Goal: Check status: Check status

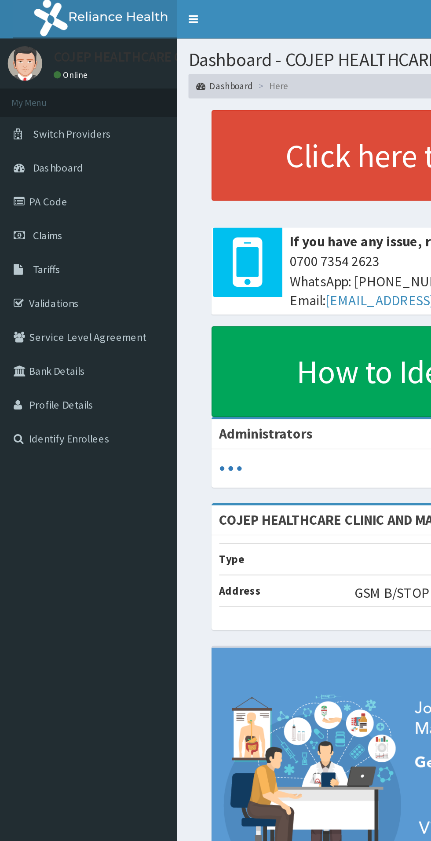
click at [40, 138] on link "Claims" at bounding box center [50, 134] width 101 height 19
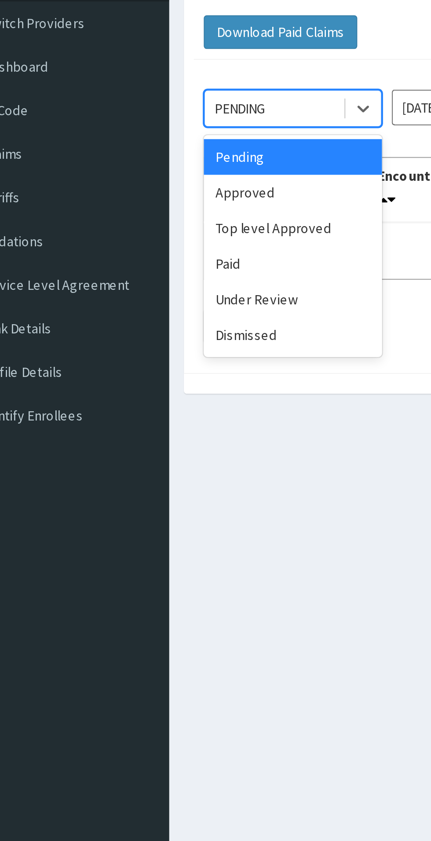
click at [142, 182] on div "Paid" at bounding box center [156, 183] width 79 height 16
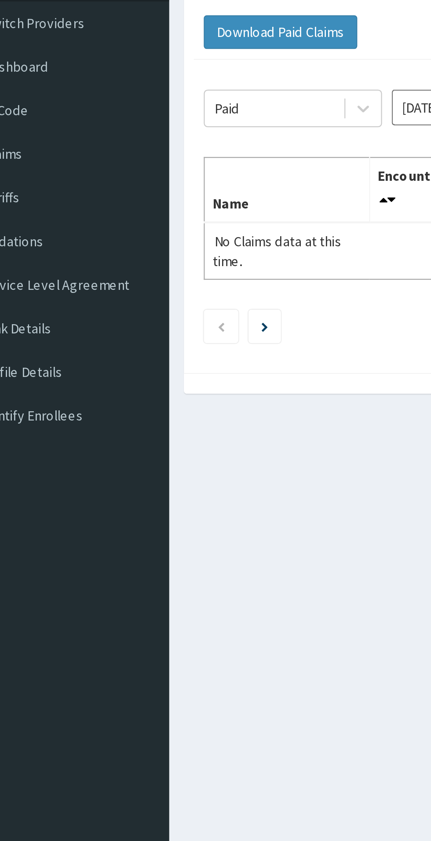
click at [216, 114] on input "Sep 2025" at bounding box center [239, 114] width 79 height 16
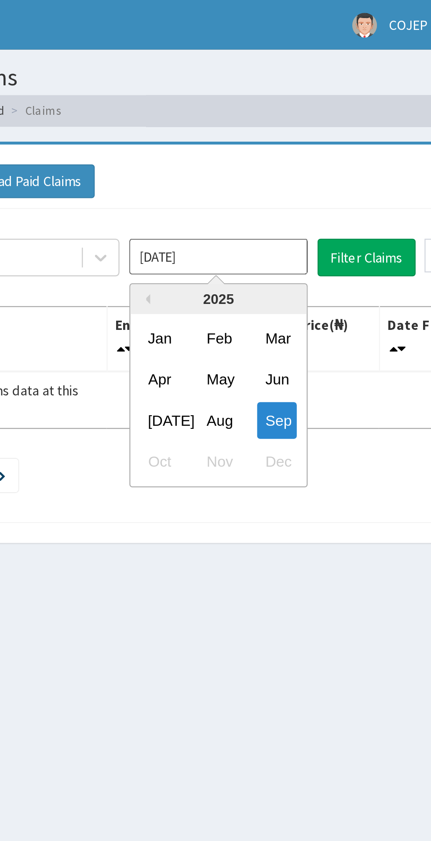
click at [241, 183] on div "Aug" at bounding box center [240, 186] width 18 height 16
type input "Aug 2025"
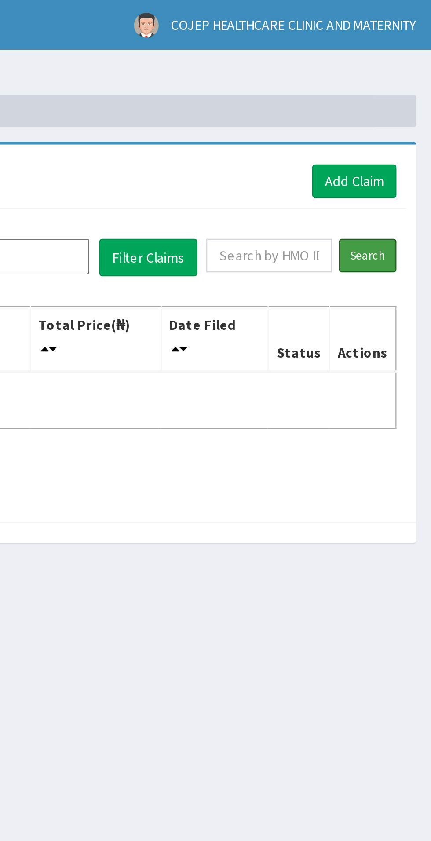
click at [405, 114] on input "Search" at bounding box center [403, 113] width 26 height 15
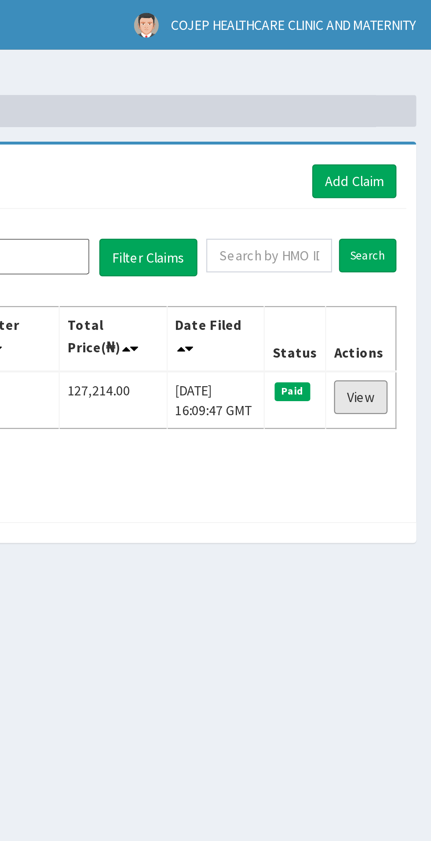
click at [400, 172] on link "View" at bounding box center [400, 176] width 24 height 15
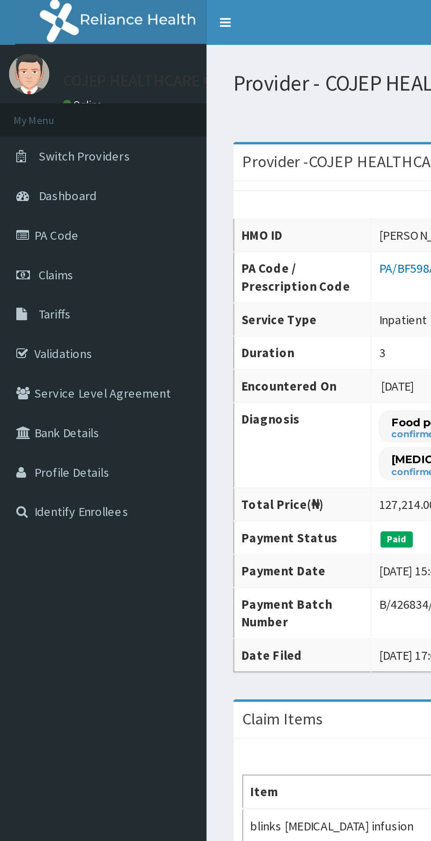
click at [35, 136] on span "Claims" at bounding box center [27, 135] width 17 height 8
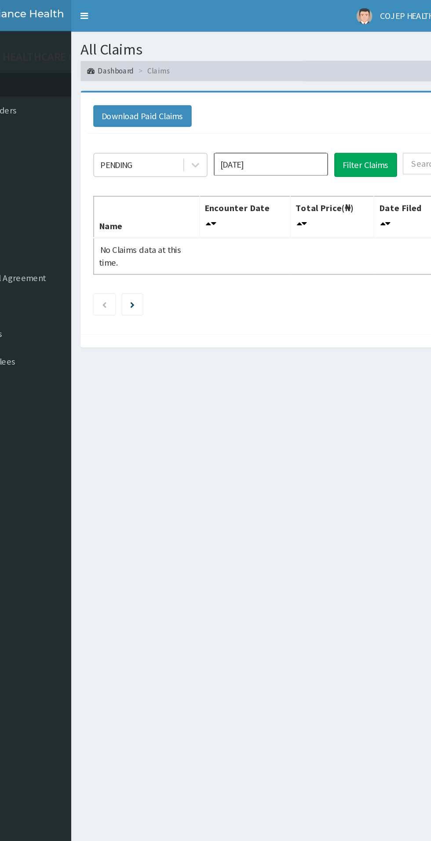
click at [241, 114] on input "Sep 2025" at bounding box center [239, 114] width 79 height 16
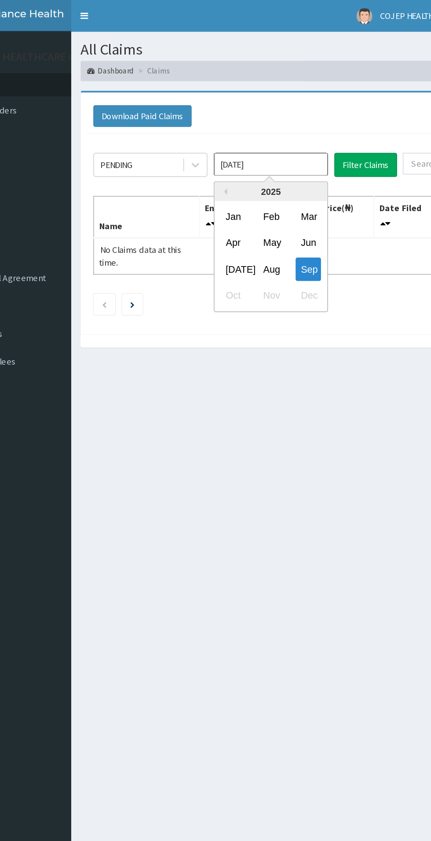
click at [217, 186] on div "Jul" at bounding box center [214, 186] width 18 height 16
type input "Jul 2025"
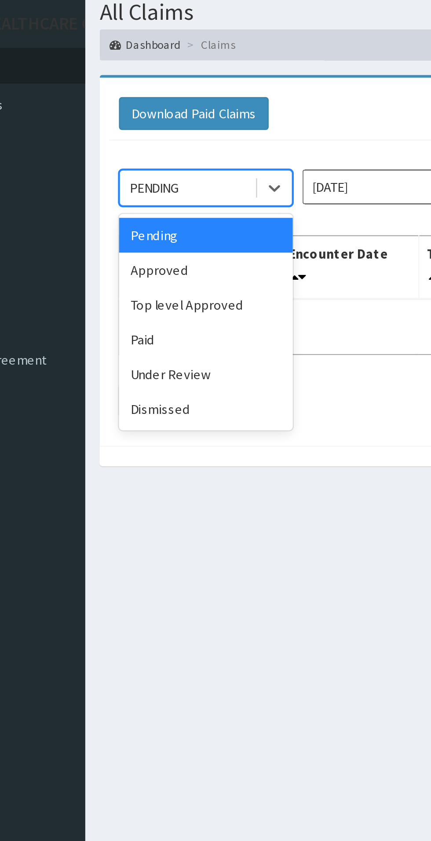
click at [144, 151] on div "Approved" at bounding box center [156, 152] width 79 height 16
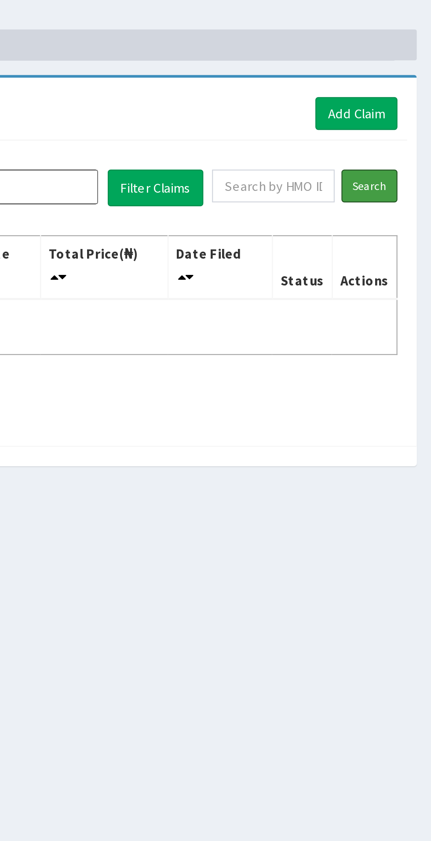
click at [401, 113] on input "Search" at bounding box center [403, 113] width 26 height 15
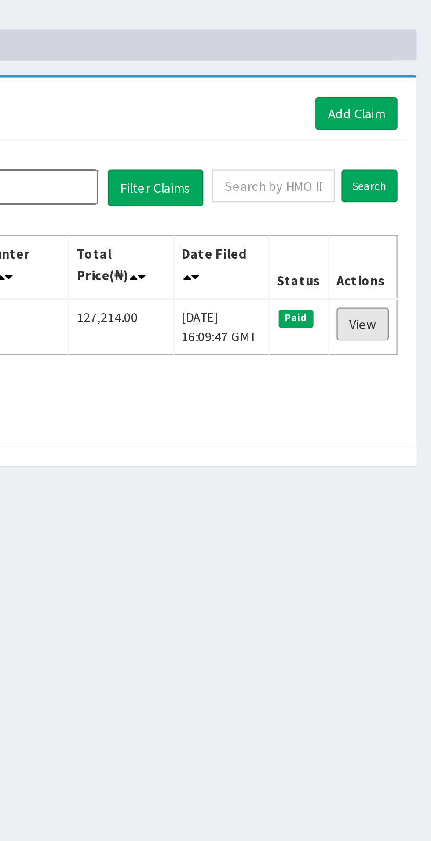
click at [401, 175] on link "View" at bounding box center [400, 176] width 24 height 15
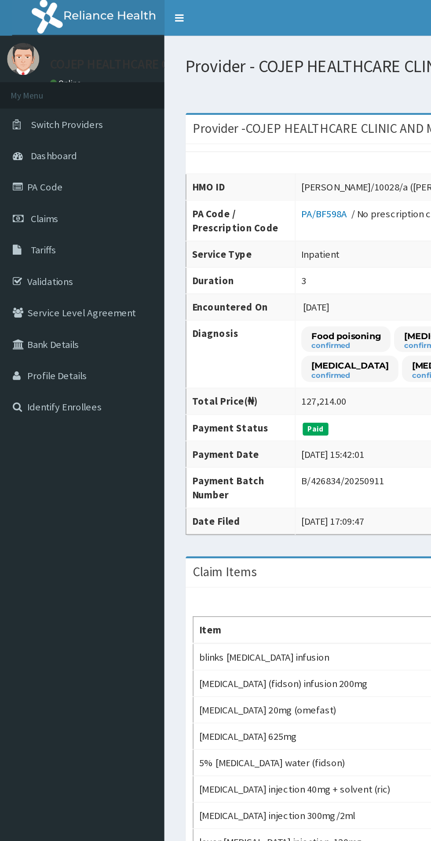
click at [42, 137] on link "Claims" at bounding box center [50, 134] width 101 height 19
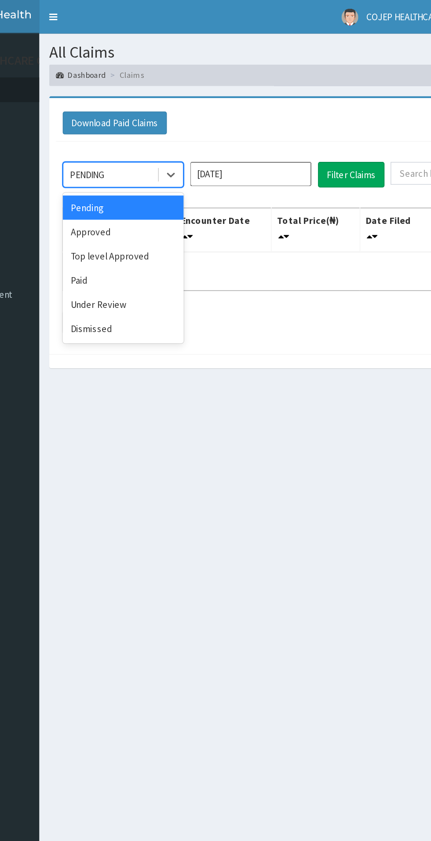
click at [149, 185] on div "Paid" at bounding box center [156, 183] width 79 height 16
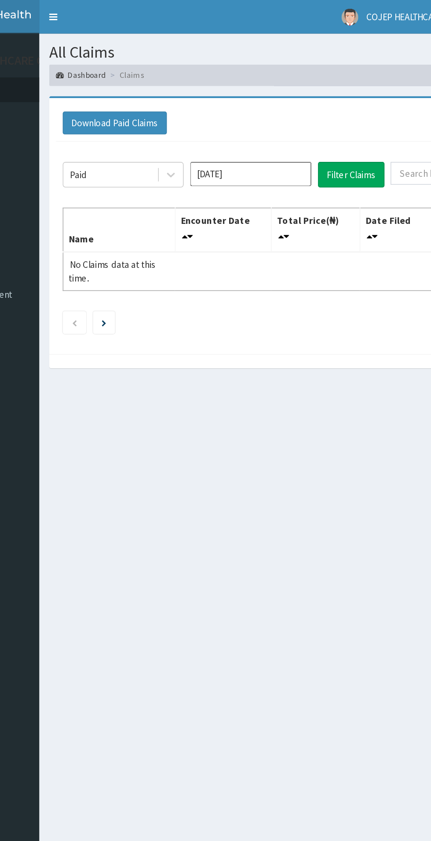
click at [243, 111] on input "[DATE]" at bounding box center [239, 114] width 79 height 16
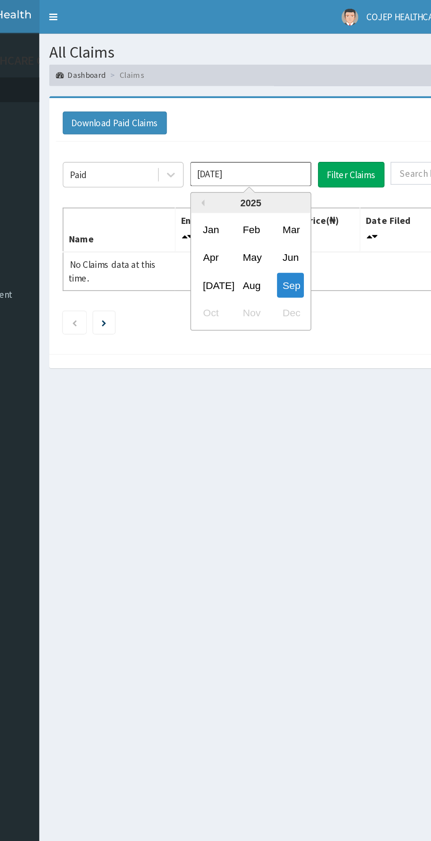
click at [213, 187] on div "[DATE]" at bounding box center [214, 186] width 18 height 16
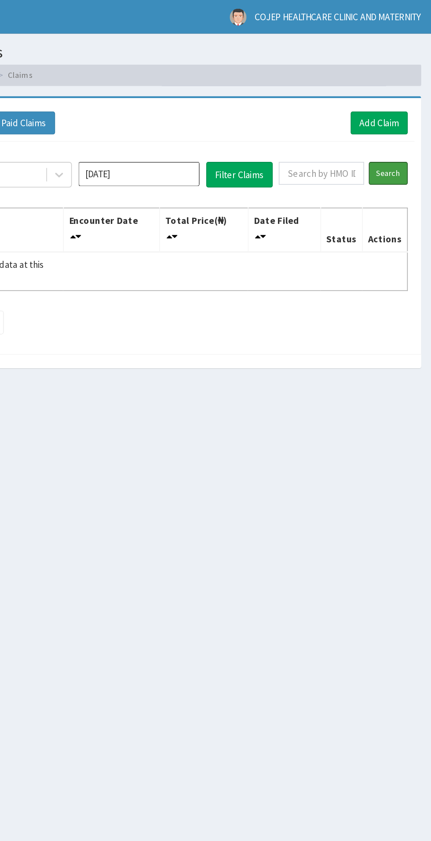
click at [409, 113] on input "Search" at bounding box center [403, 113] width 26 height 15
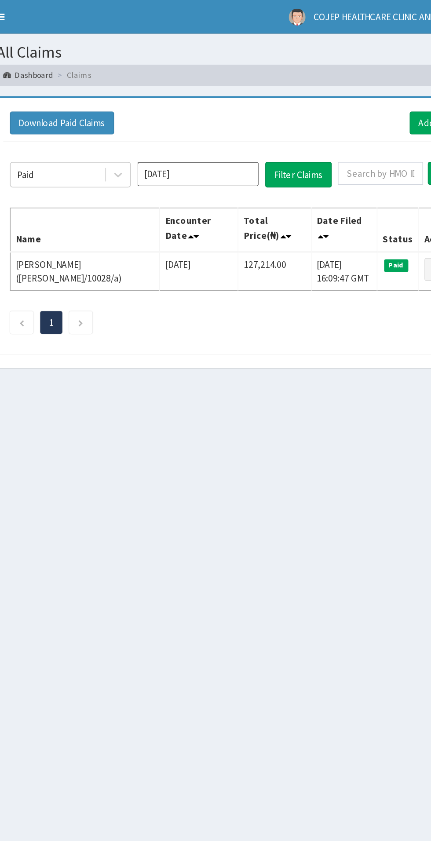
click at [237, 113] on input "Jul 2025" at bounding box center [239, 114] width 79 height 16
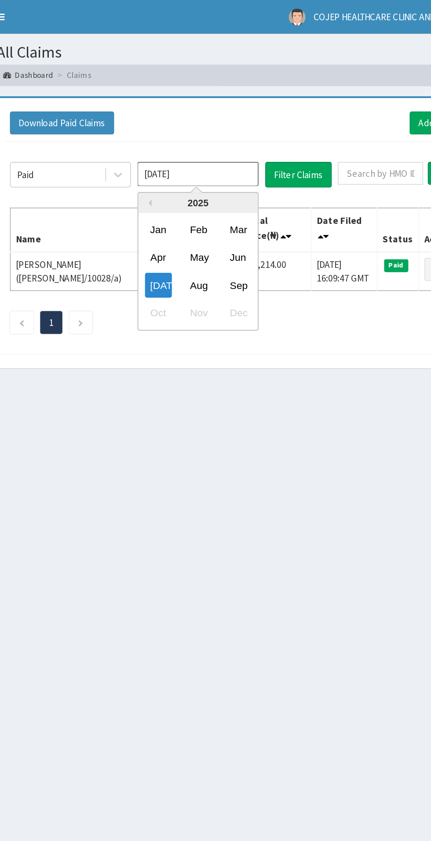
click at [240, 186] on div "Aug" at bounding box center [240, 186] width 18 height 16
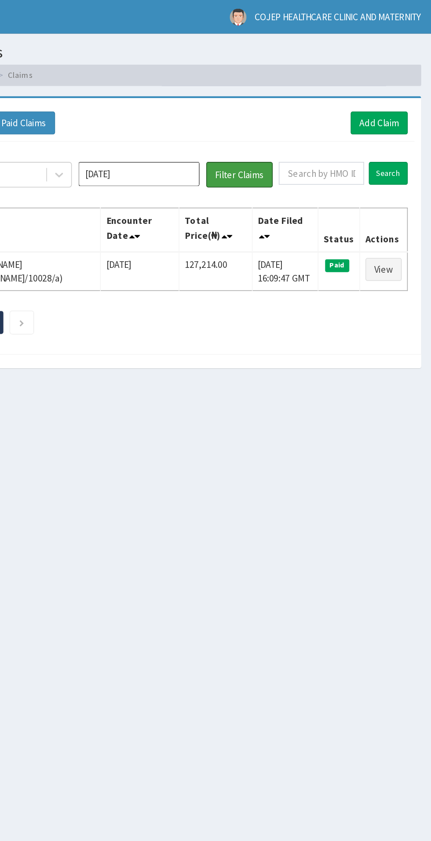
click at [299, 113] on button "Filter Claims" at bounding box center [306, 114] width 44 height 17
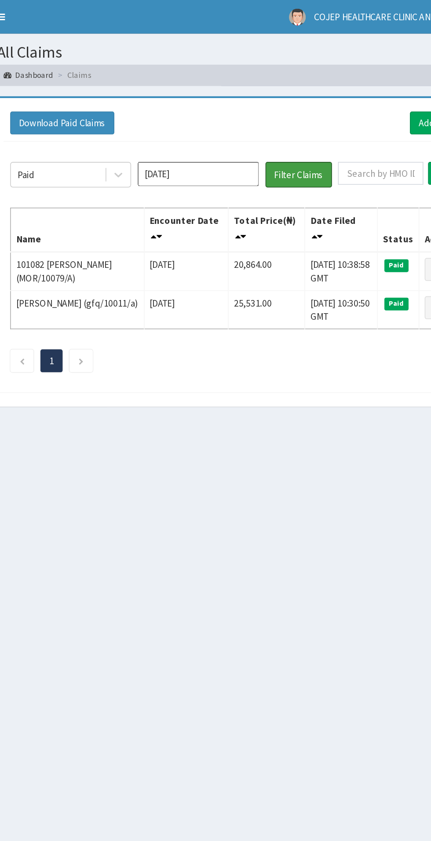
click at [306, 113] on button "Filter Claims" at bounding box center [306, 114] width 44 height 17
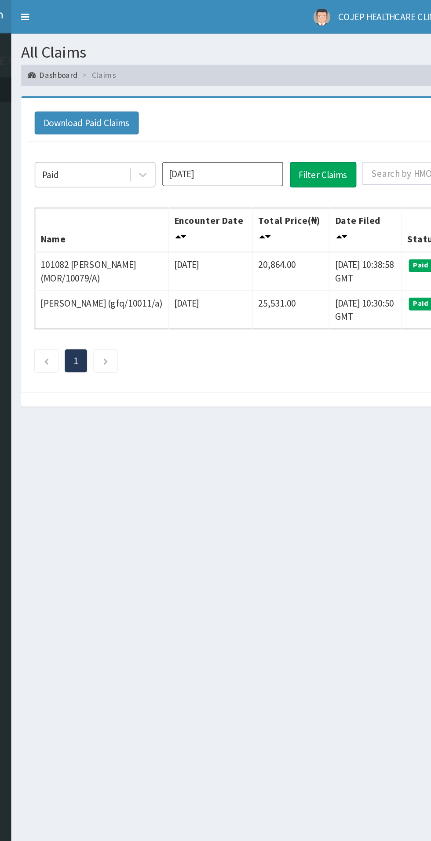
click at [244, 114] on input "Aug 2025" at bounding box center [239, 114] width 79 height 16
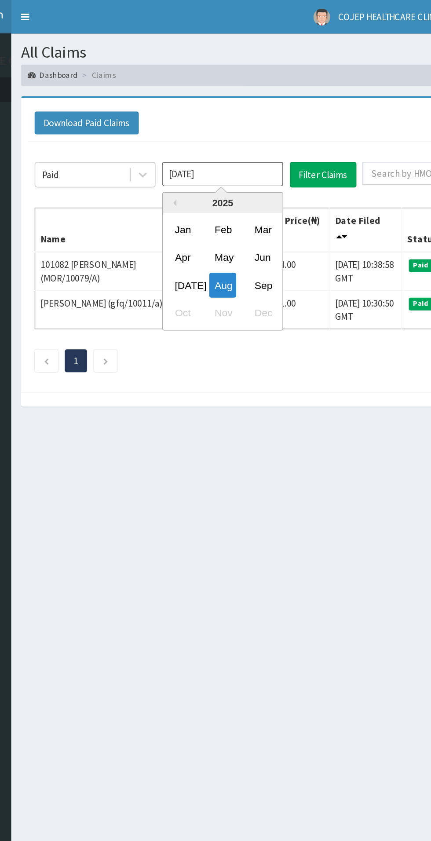
click at [271, 193] on div "Sep" at bounding box center [266, 186] width 18 height 16
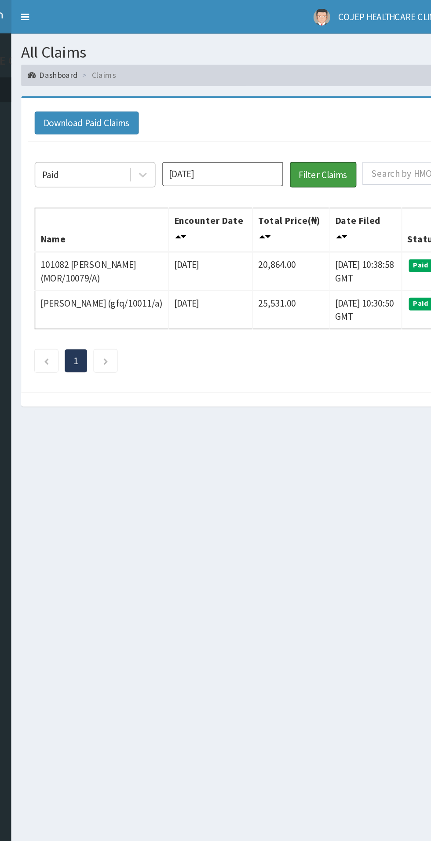
click at [302, 110] on button "Filter Claims" at bounding box center [306, 114] width 44 height 17
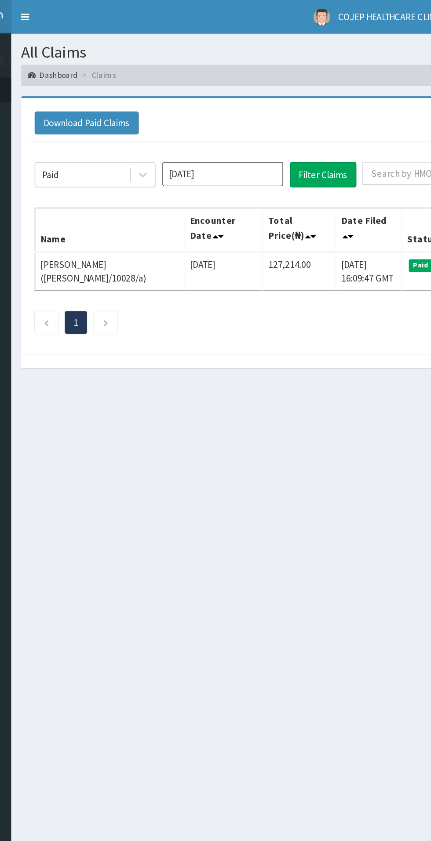
click at [241, 113] on input "Sep 2025" at bounding box center [239, 114] width 79 height 16
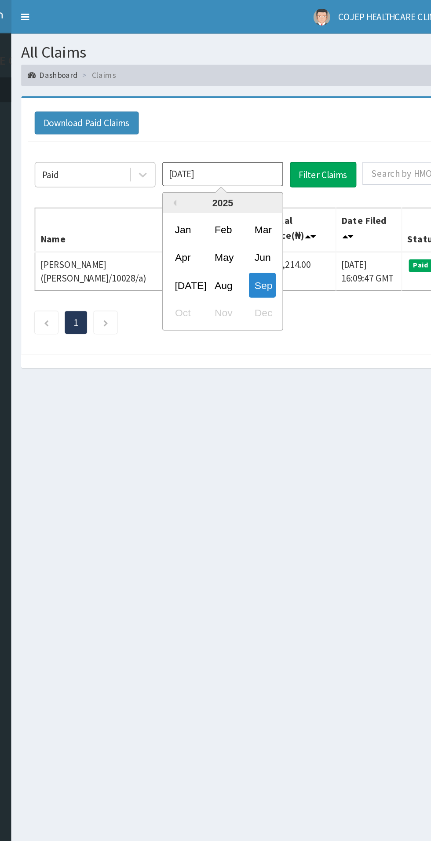
click at [215, 187] on div "Jul" at bounding box center [214, 186] width 18 height 16
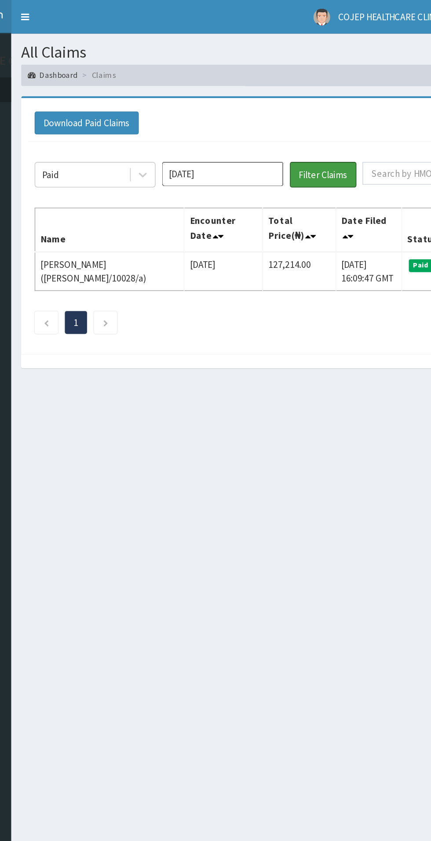
click at [297, 115] on button "Filter Claims" at bounding box center [306, 114] width 44 height 17
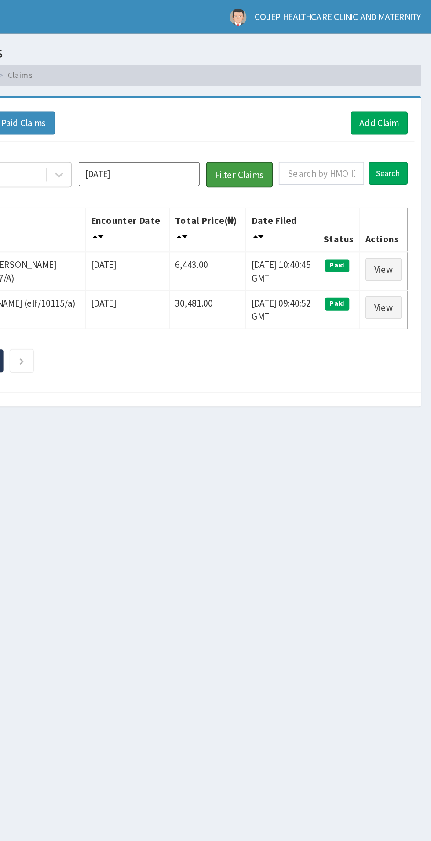
click at [306, 112] on button "Filter Claims" at bounding box center [306, 114] width 44 height 17
click at [310, 110] on button "Filter Claims" at bounding box center [306, 114] width 44 height 17
click at [254, 111] on input "Jul 2025" at bounding box center [239, 114] width 79 height 16
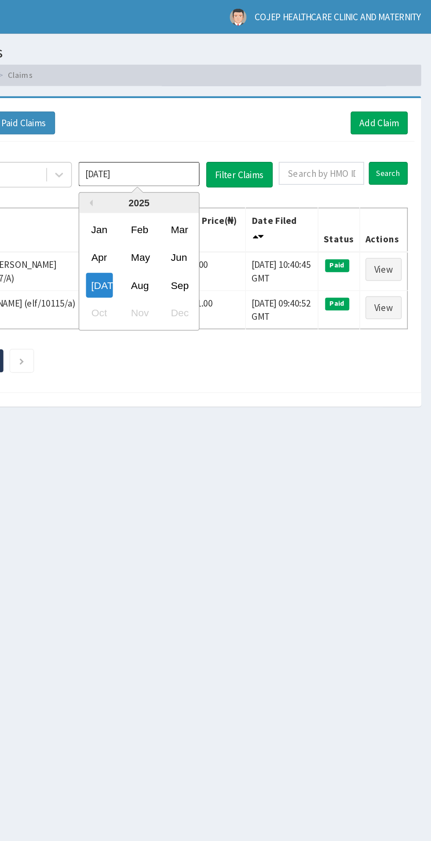
click at [240, 186] on div "Aug" at bounding box center [240, 186] width 18 height 16
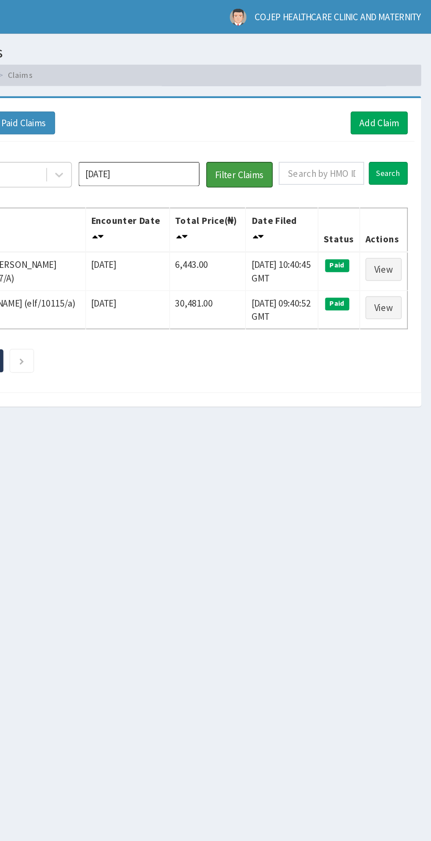
click at [312, 113] on button "Filter Claims" at bounding box center [306, 114] width 44 height 17
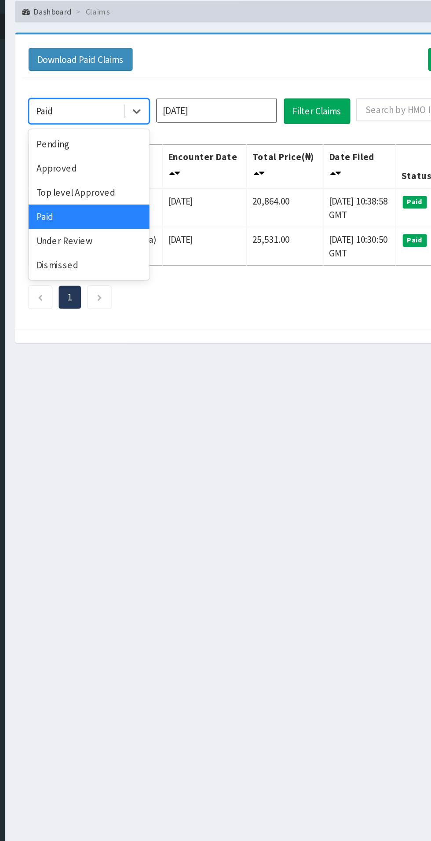
click at [165, 232] on link "Next page" at bounding box center [163, 236] width 4 height 8
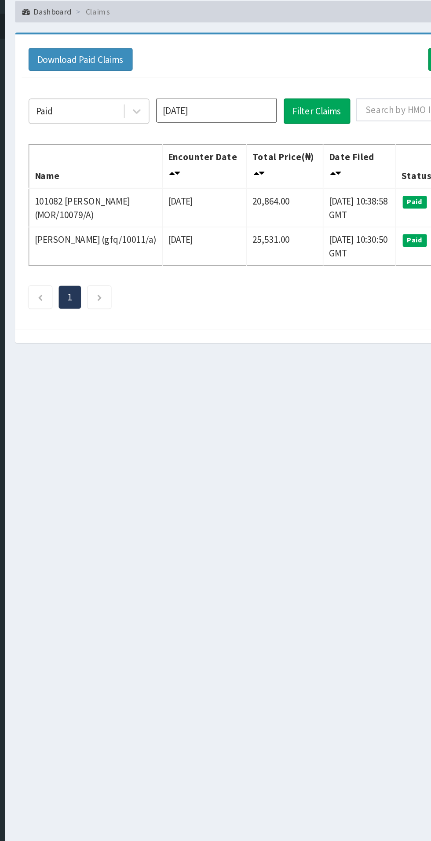
click at [164, 236] on icon "Next page" at bounding box center [163, 236] width 4 height 5
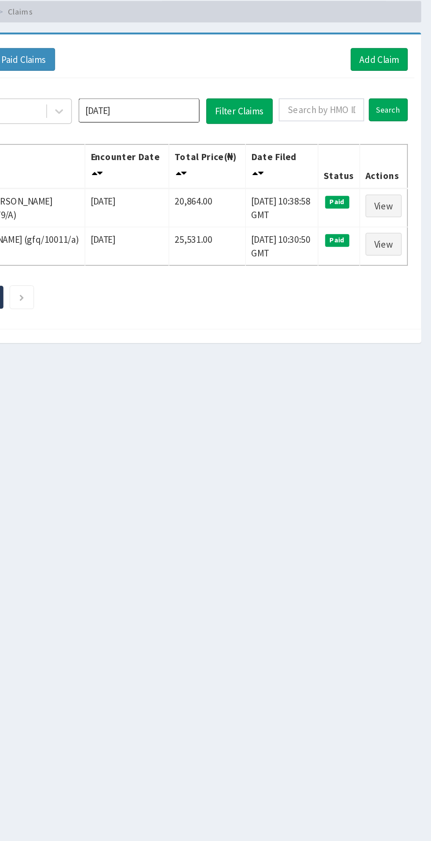
click at [245, 114] on input "Aug 2025" at bounding box center [239, 114] width 79 height 16
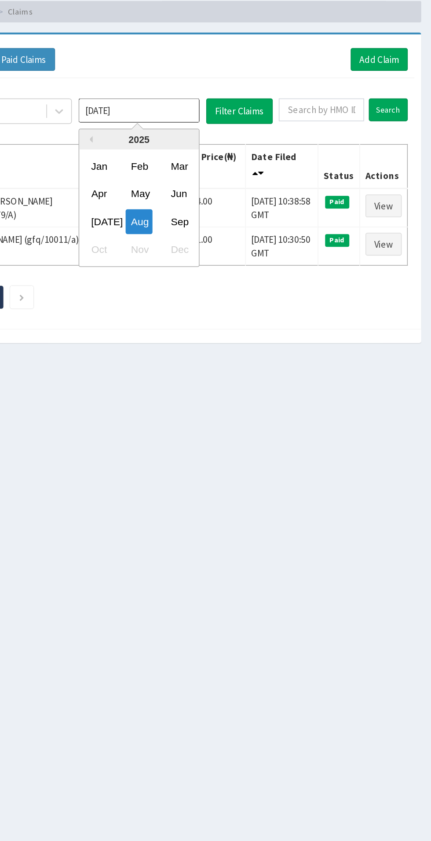
click at [215, 189] on div "Jul" at bounding box center [214, 186] width 18 height 16
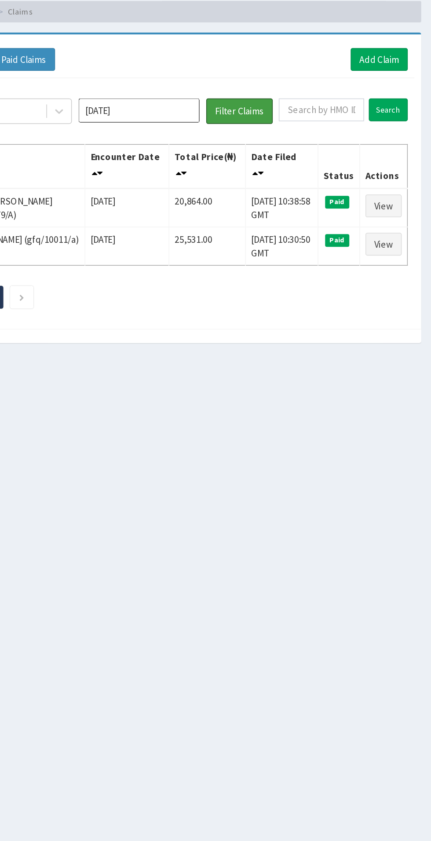
click at [295, 115] on button "Filter Claims" at bounding box center [306, 114] width 44 height 17
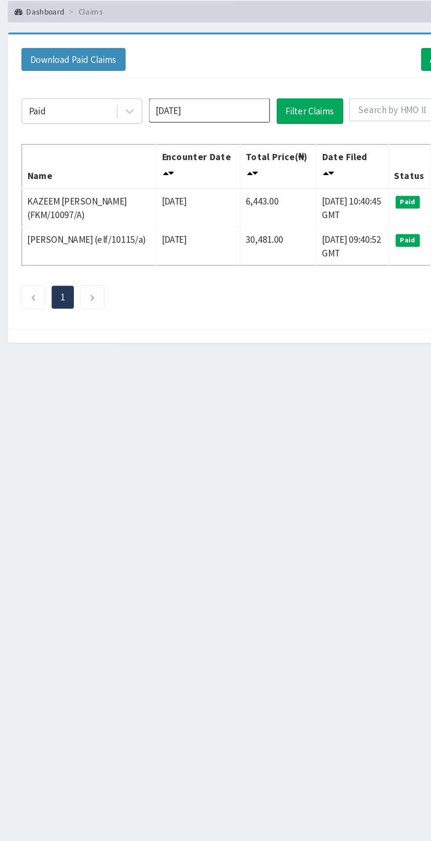
click at [226, 110] on input "Jul 2025" at bounding box center [239, 114] width 79 height 16
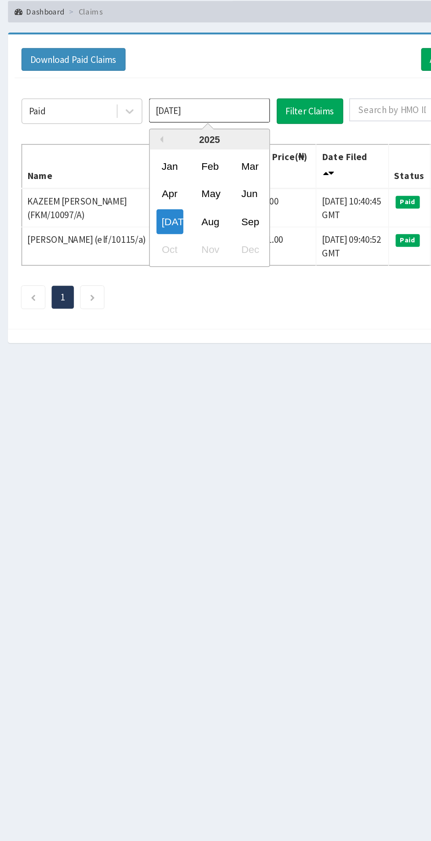
click at [271, 173] on div "Jun" at bounding box center [266, 168] width 18 height 16
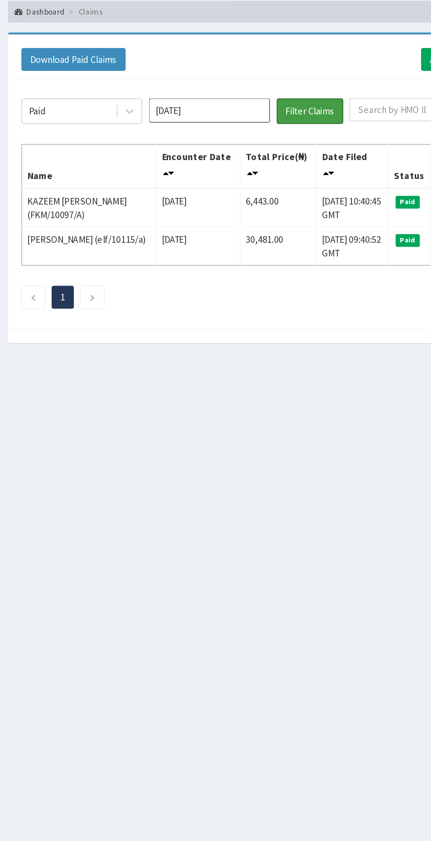
click at [306, 116] on button "Filter Claims" at bounding box center [306, 114] width 44 height 17
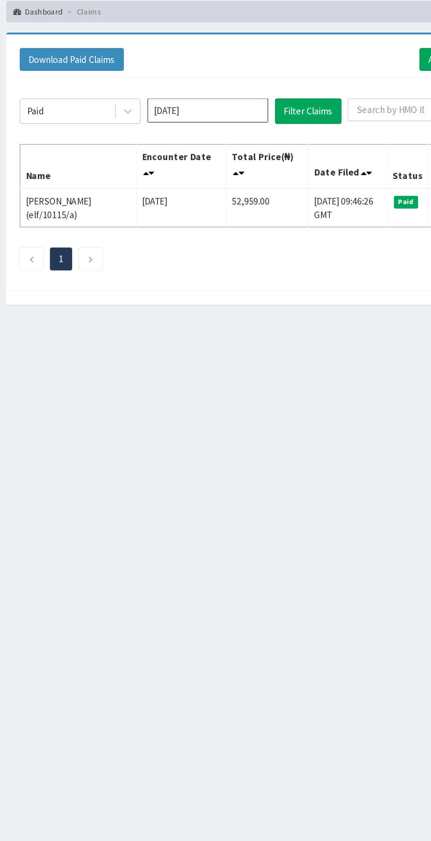
click at [238, 113] on input "Jun 2025" at bounding box center [239, 114] width 79 height 16
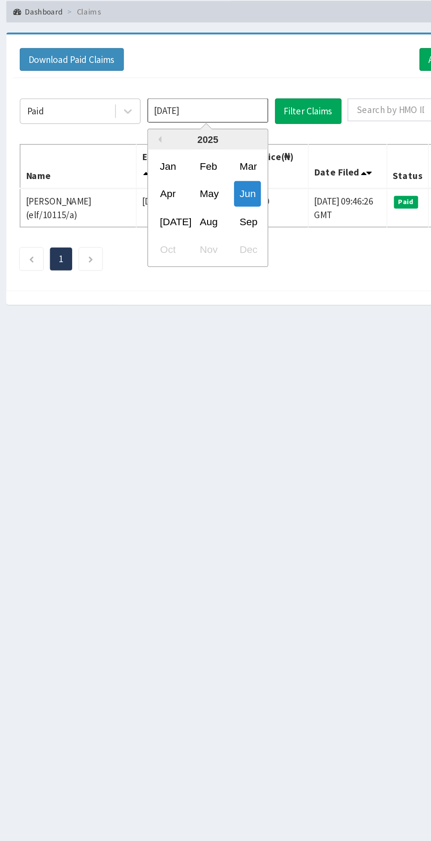
click at [215, 185] on div "Jul" at bounding box center [214, 186] width 18 height 16
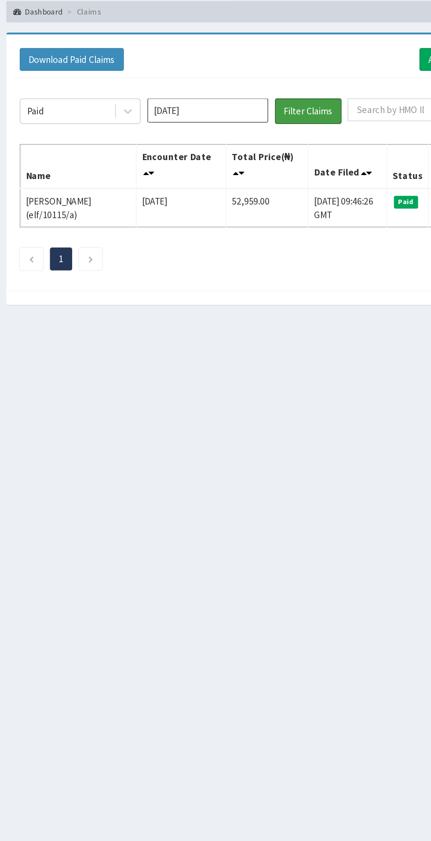
click at [306, 110] on button "Filter Claims" at bounding box center [306, 114] width 44 height 17
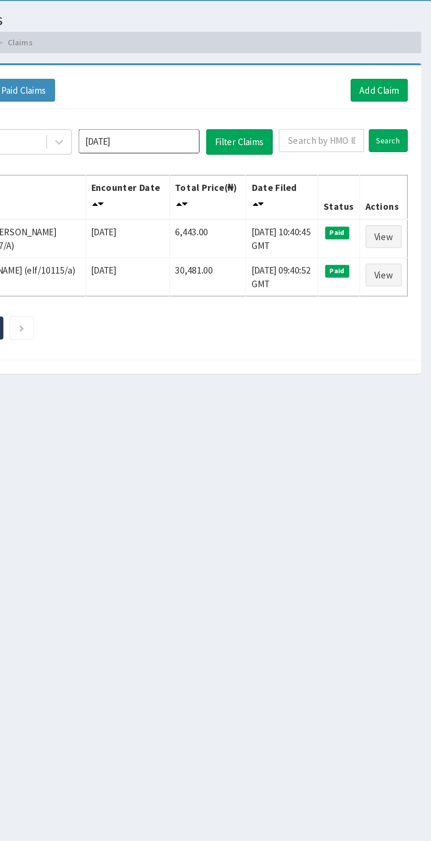
click at [259, 117] on input "Jul 2025" at bounding box center [239, 114] width 79 height 16
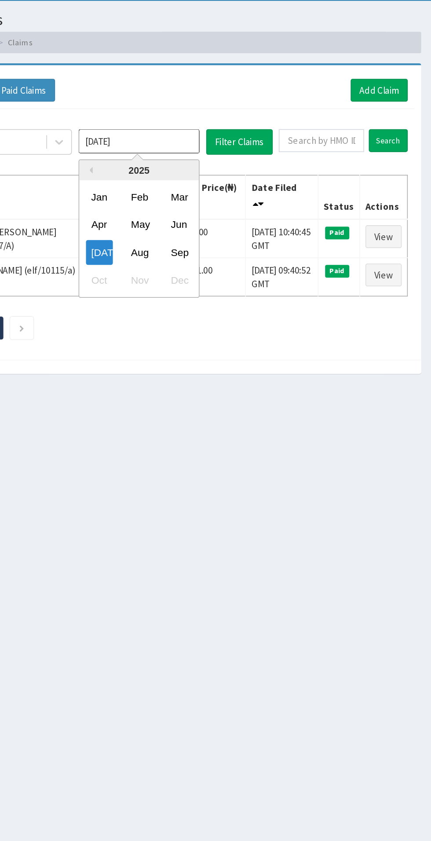
click at [241, 188] on div "Aug" at bounding box center [240, 186] width 18 height 16
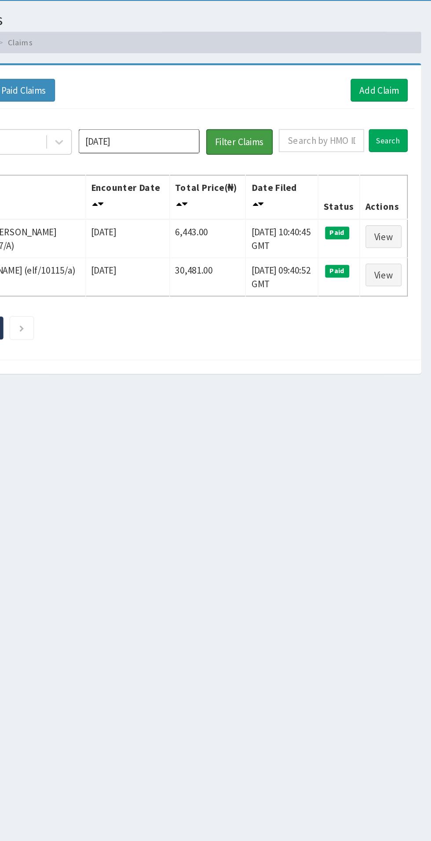
click at [306, 113] on button "Filter Claims" at bounding box center [306, 114] width 44 height 17
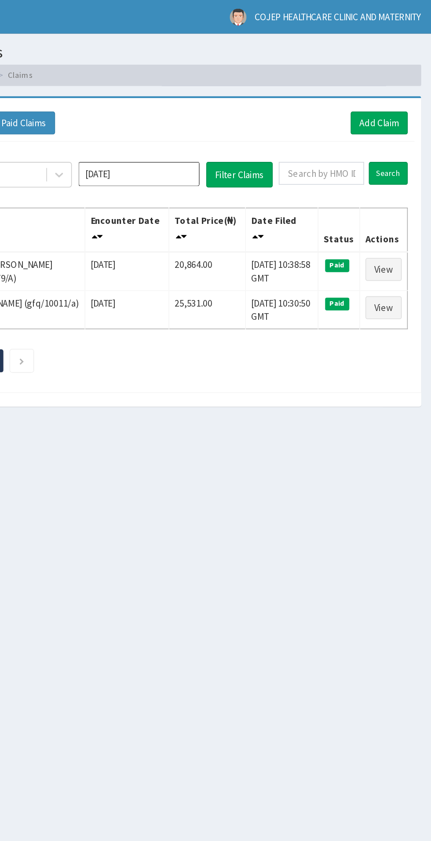
click at [242, 115] on input "Aug 2025" at bounding box center [239, 114] width 79 height 16
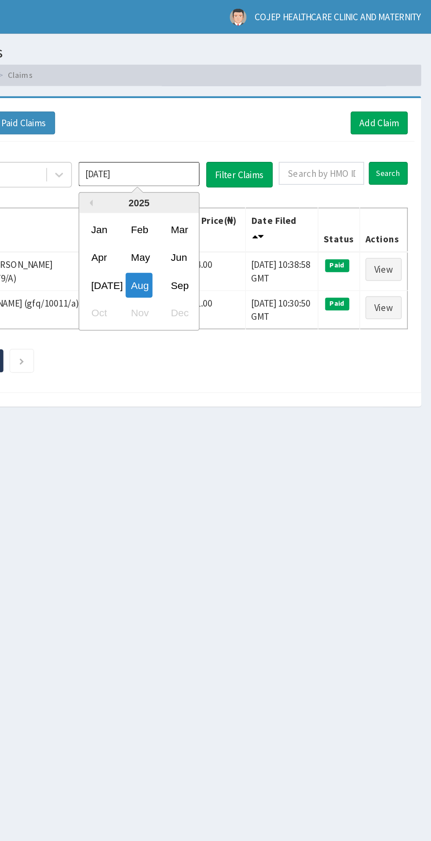
click at [261, 186] on div "Sep" at bounding box center [266, 186] width 18 height 16
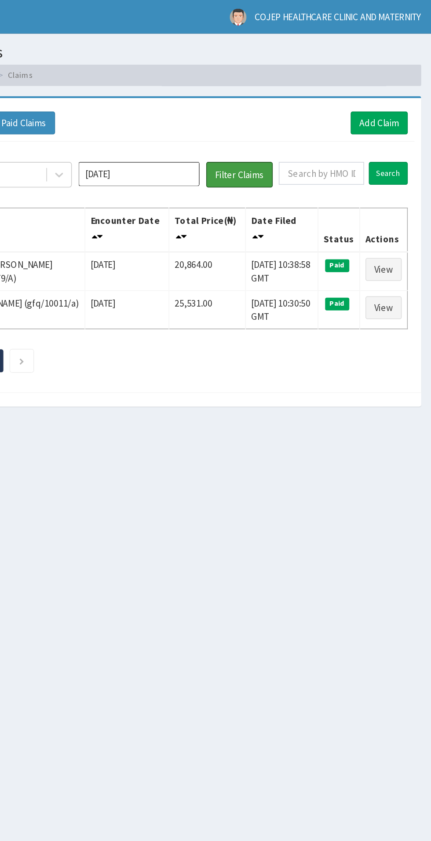
click at [304, 112] on button "Filter Claims" at bounding box center [306, 114] width 44 height 17
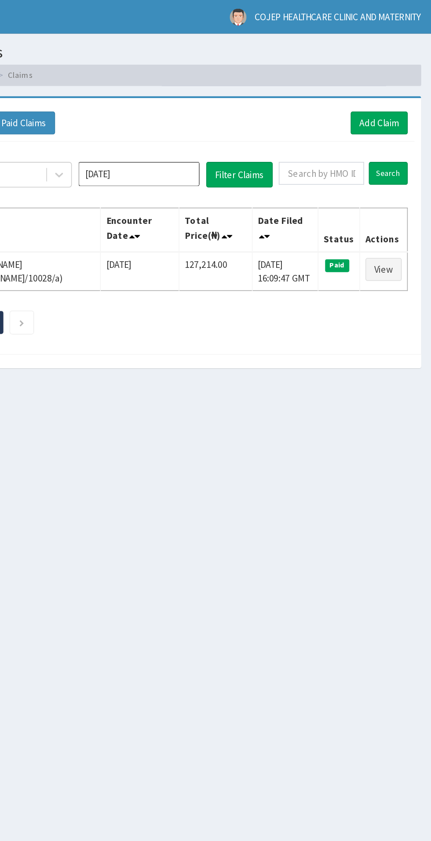
click at [240, 109] on input "Sep 2025" at bounding box center [239, 114] width 79 height 16
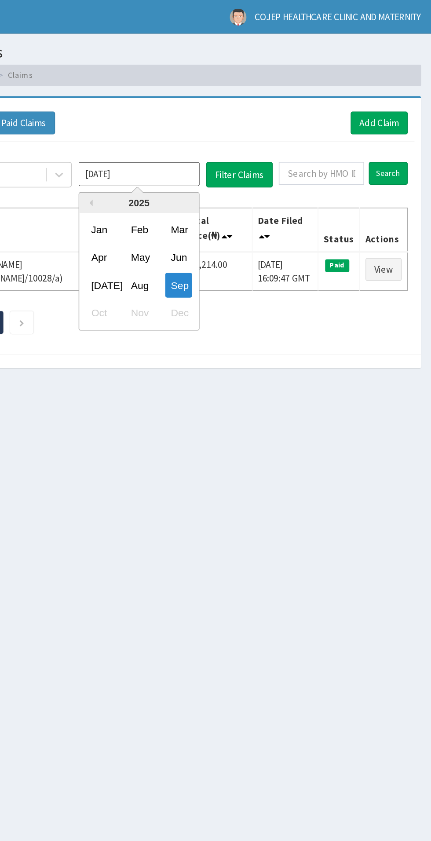
click at [244, 183] on div "Aug" at bounding box center [240, 186] width 18 height 16
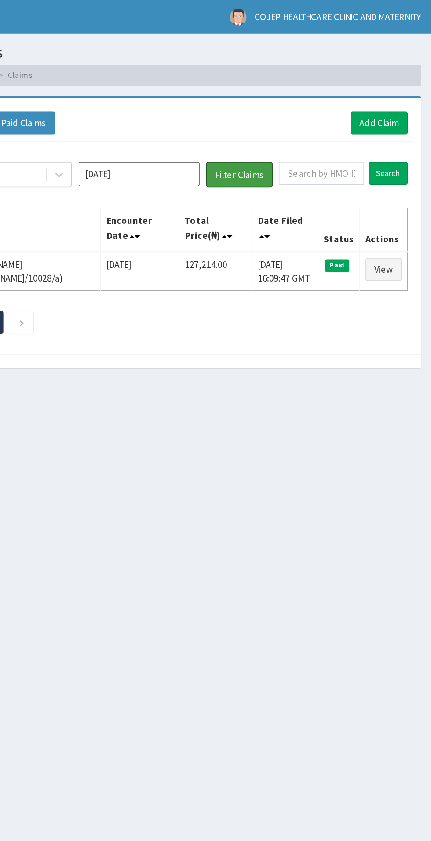
click at [304, 113] on button "Filter Claims" at bounding box center [306, 114] width 44 height 17
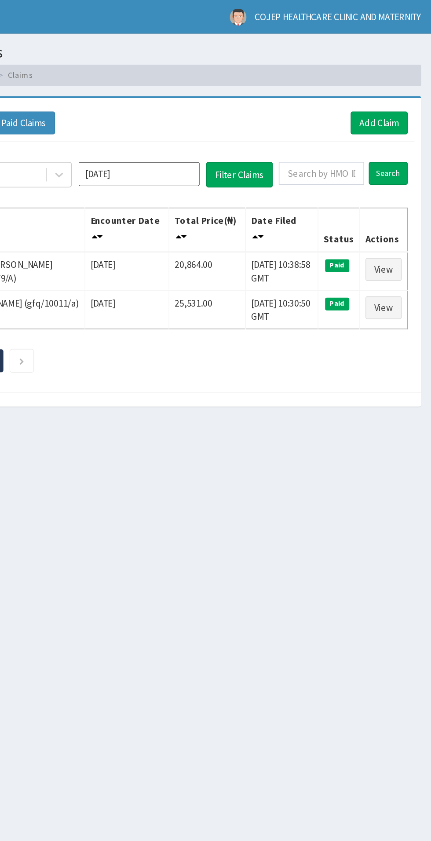
click at [237, 115] on input "Aug 2025" at bounding box center [239, 114] width 79 height 16
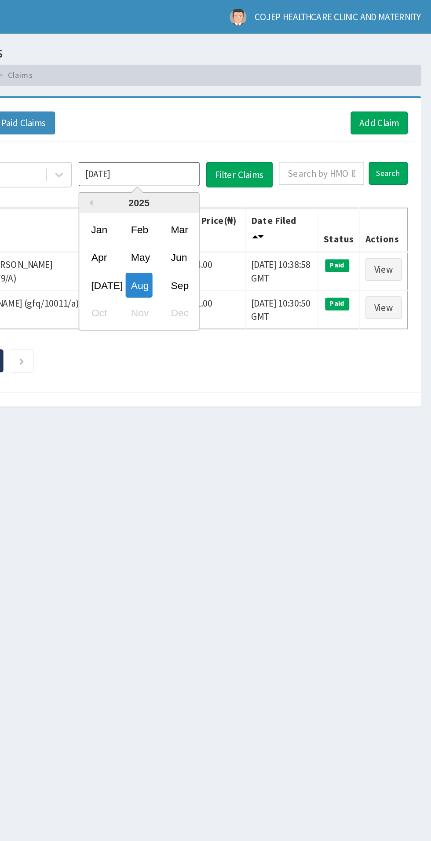
click at [270, 189] on div "Sep" at bounding box center [266, 186] width 18 height 16
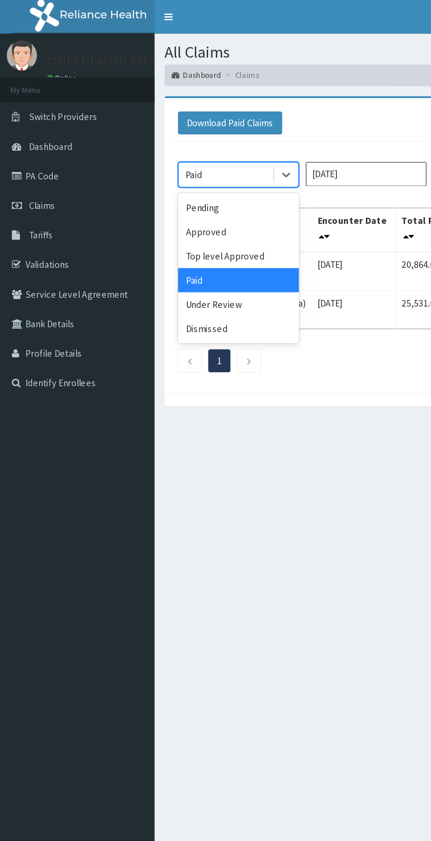
click at [154, 156] on div "Approved" at bounding box center [156, 152] width 79 height 16
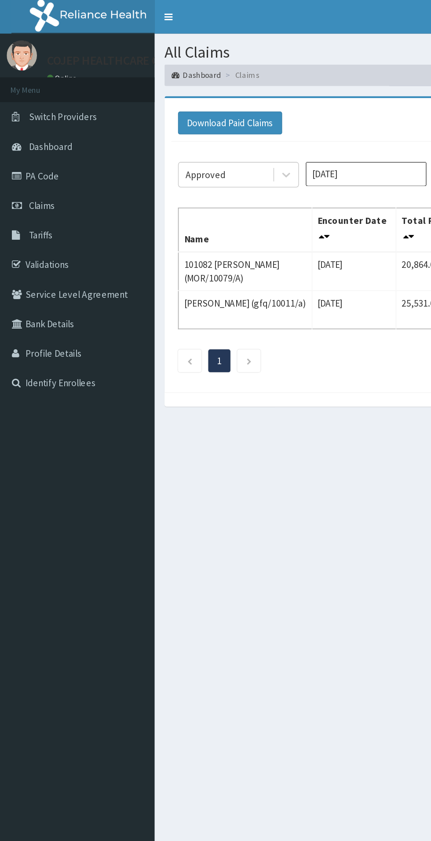
click at [242, 112] on input "Sep 2025" at bounding box center [239, 114] width 79 height 16
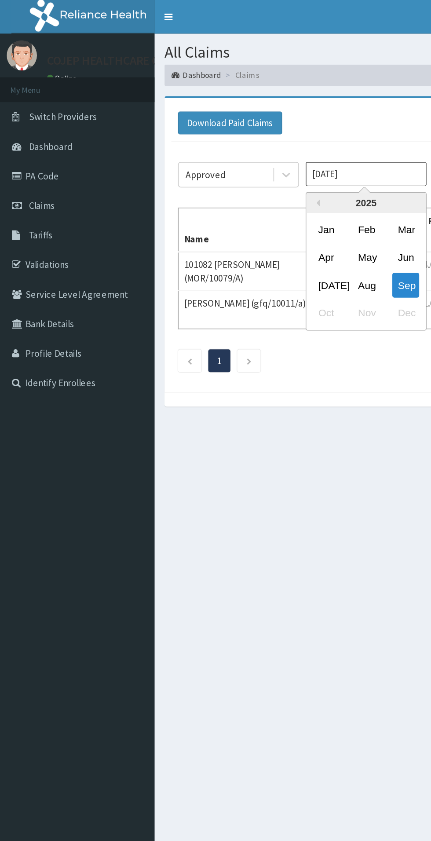
click at [241, 185] on div "Aug" at bounding box center [240, 186] width 18 height 16
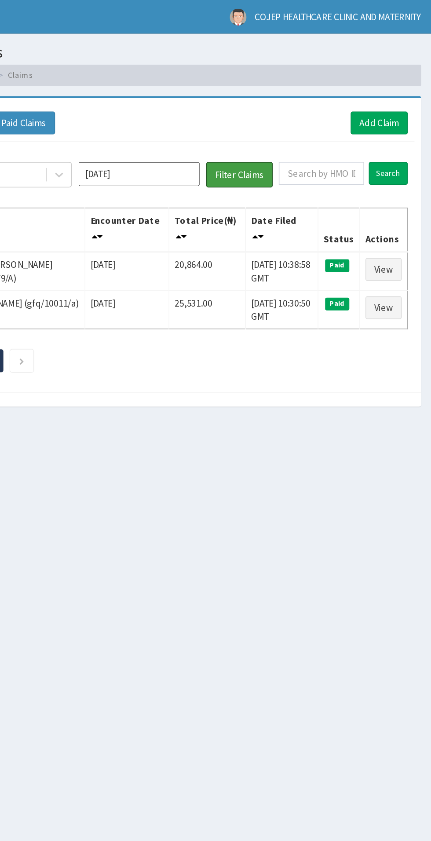
click at [306, 112] on button "Filter Claims" at bounding box center [306, 114] width 44 height 17
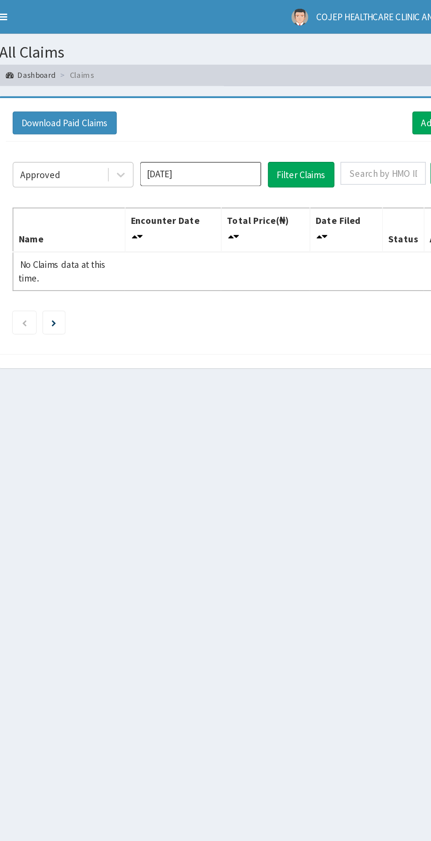
click at [250, 116] on input "Aug 2025" at bounding box center [239, 114] width 79 height 16
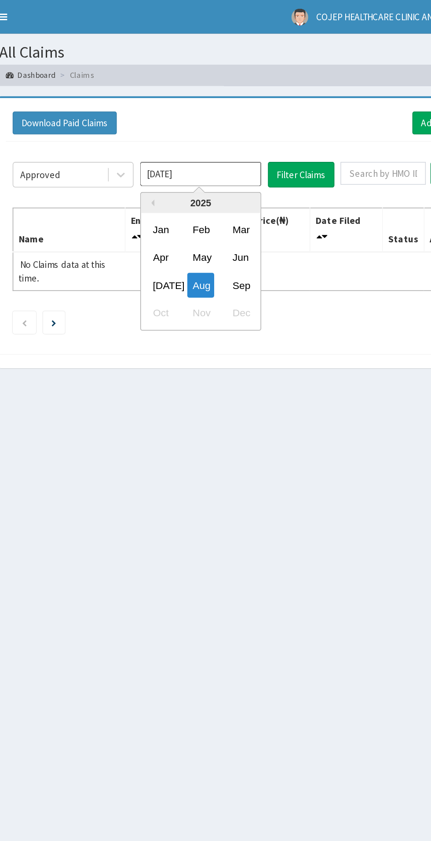
click at [268, 182] on div "Sep" at bounding box center [266, 186] width 18 height 16
type input "Sep 2025"
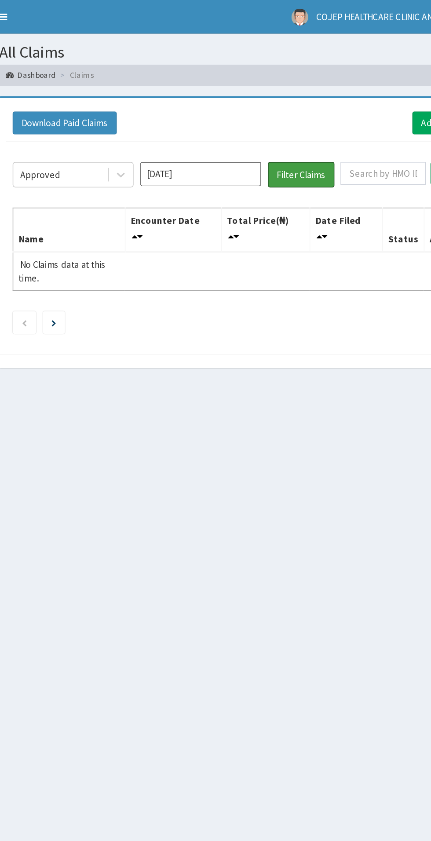
click at [301, 113] on button "Filter Claims" at bounding box center [306, 114] width 44 height 17
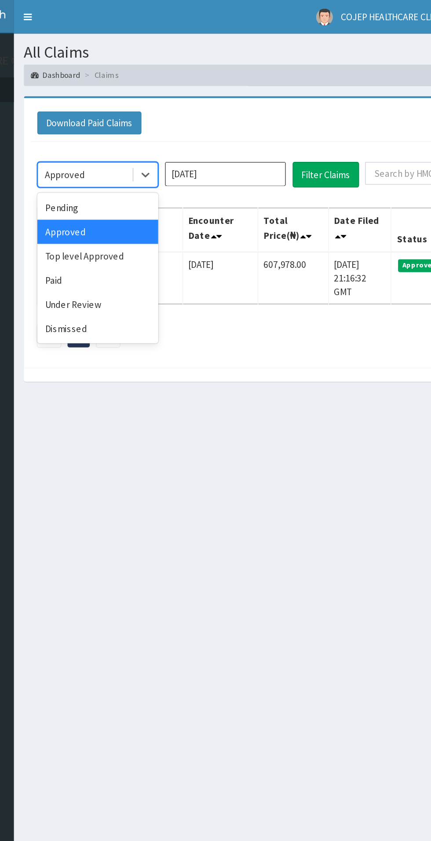
click at [136, 183] on div "Paid" at bounding box center [156, 183] width 79 height 16
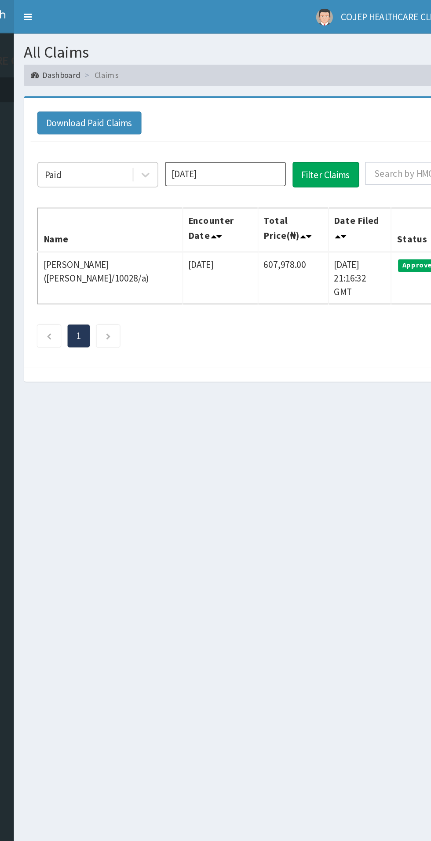
click at [253, 111] on input "Sep 2025" at bounding box center [239, 114] width 79 height 16
click at [298, 256] on div "All Claims Dashboard Claims Download Paid Claims Add Claim × Note you can only …" at bounding box center [266, 415] width 330 height 787
click at [307, 107] on button "Filter Claims" at bounding box center [306, 114] width 44 height 17
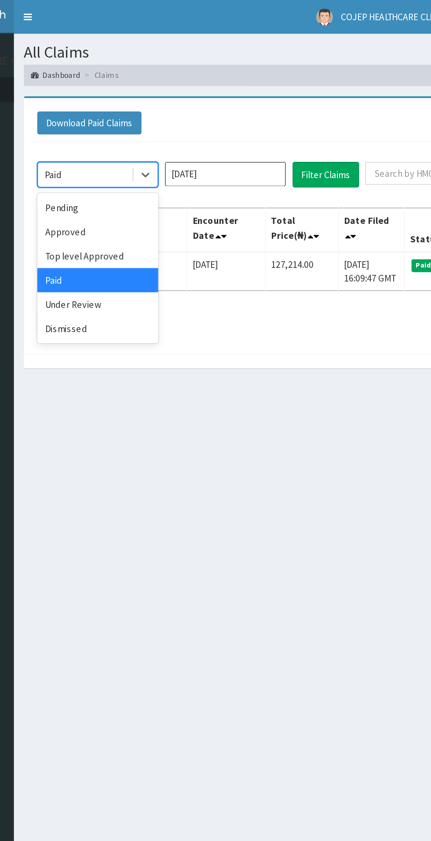
click at [144, 151] on div "Approved" at bounding box center [156, 152] width 79 height 16
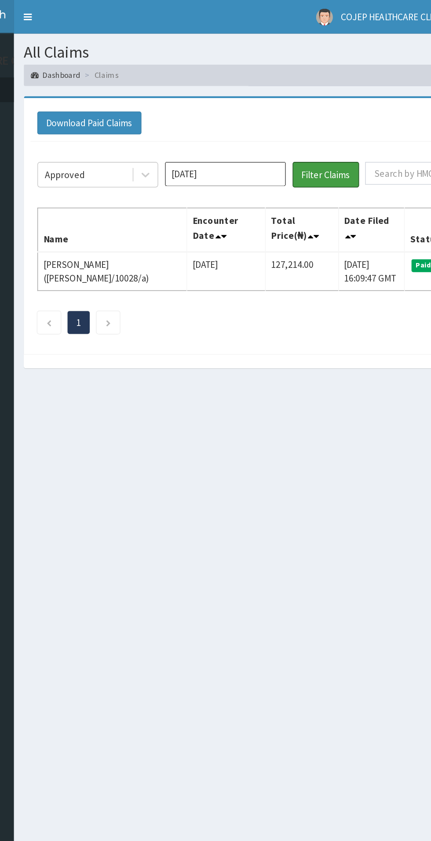
click at [310, 113] on button "Filter Claims" at bounding box center [306, 114] width 44 height 17
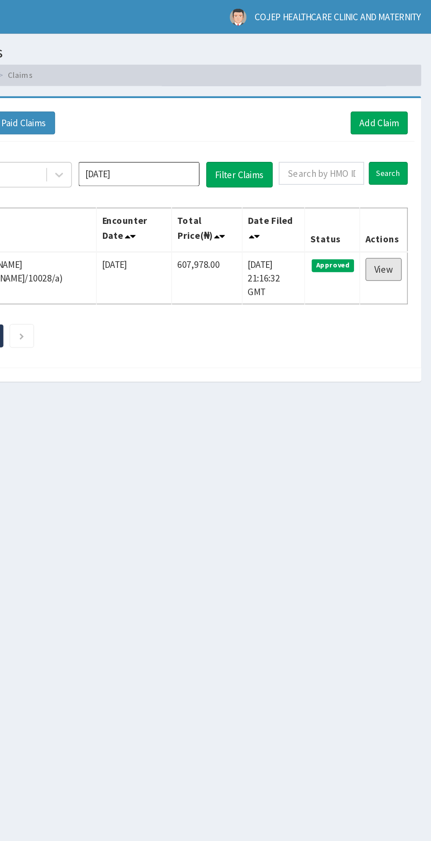
click at [400, 174] on link "View" at bounding box center [400, 176] width 24 height 15
